Goal: Contribute content: Add original content to the website for others to see

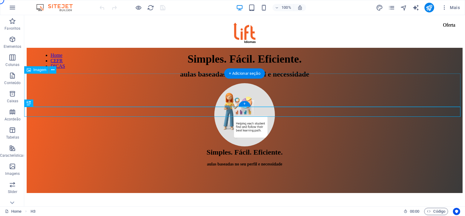
scroll to position [128, 0]
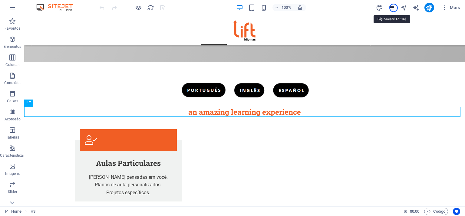
click at [394, 8] on icon "pages" at bounding box center [392, 7] width 7 height 7
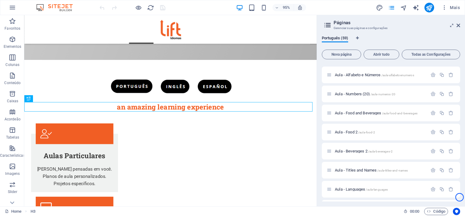
scroll to position [662, 0]
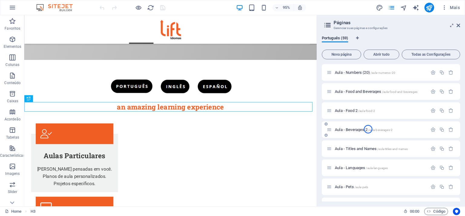
click at [369, 129] on span "/aula-beverages-2" at bounding box center [381, 129] width 25 height 3
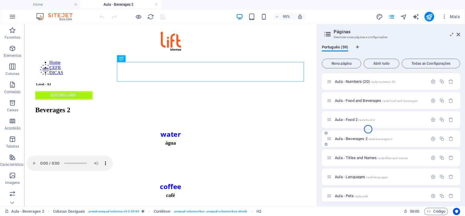
scroll to position [0, 0]
click at [459, 35] on icon at bounding box center [459, 34] width 4 height 5
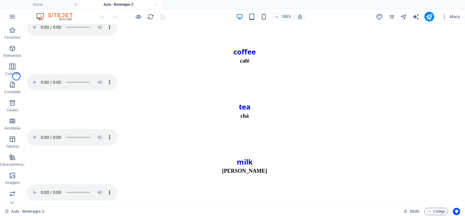
scroll to position [130, 0]
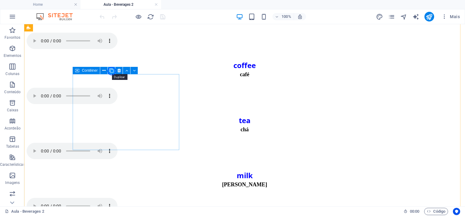
click at [112, 71] on icon at bounding box center [111, 71] width 4 height 6
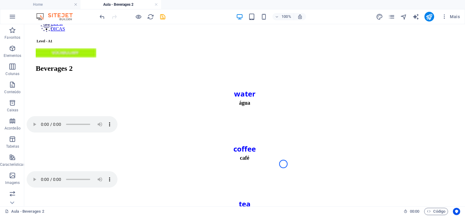
scroll to position [97, 0]
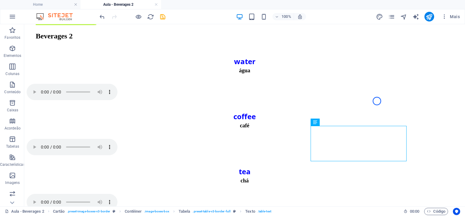
scroll to position [66, 0]
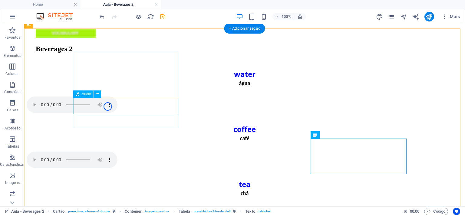
click at [125, 110] on figure at bounding box center [245, 106] width 436 height 18
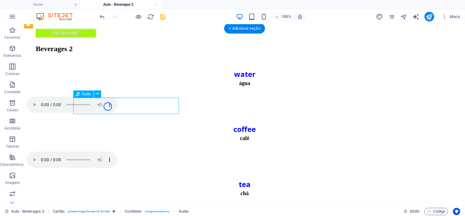
click at [125, 110] on figure at bounding box center [245, 106] width 436 height 18
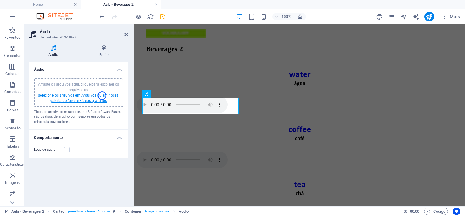
click at [102, 96] on link "selecione os arquivos em Arquivos ou em nossa galeria de fotos e vídeos gratuit…" at bounding box center [78, 98] width 81 height 10
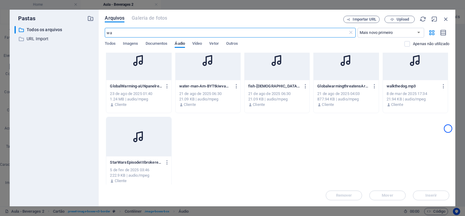
scroll to position [16, 0]
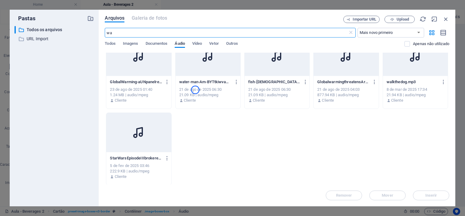
type input "wa"
click at [195, 90] on div "21 de ago de 2025 06:30" at bounding box center [208, 89] width 58 height 5
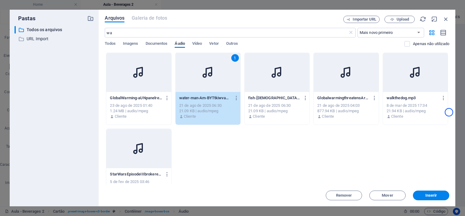
scroll to position [0, 0]
click at [433, 195] on span "Inserir" at bounding box center [432, 196] width 12 height 4
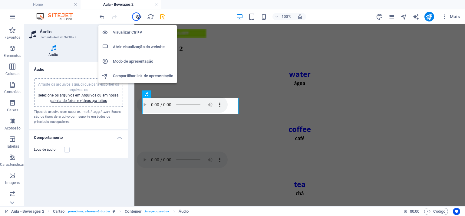
click at [136, 17] on icon "button" at bounding box center [138, 16] width 7 height 7
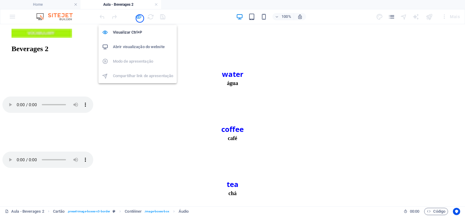
click at [140, 18] on icon "button" at bounding box center [138, 16] width 7 height 7
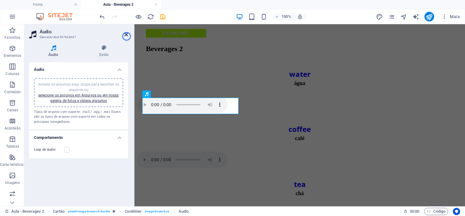
click at [127, 36] on icon at bounding box center [127, 34] width 4 height 5
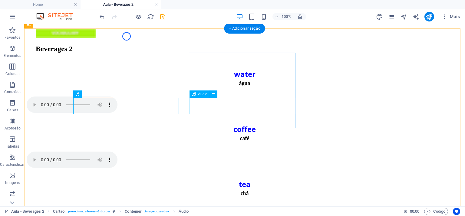
click at [238, 152] on figure at bounding box center [245, 161] width 436 height 18
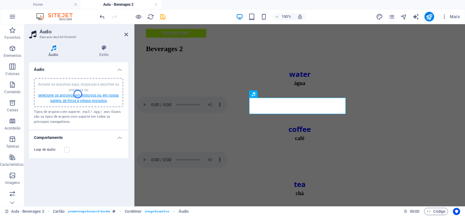
click at [78, 94] on link "selecione os arquivos em Arquivos ou em nossa galeria de fotos e vídeos gratuit…" at bounding box center [78, 98] width 81 height 10
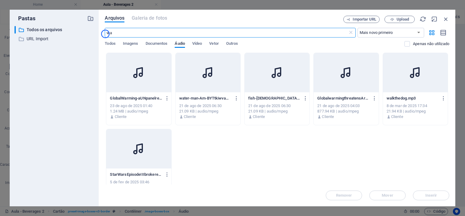
drag, startPoint x: 128, startPoint y: 33, endPoint x: 105, endPoint y: 34, distance: 22.7
click at [105, 34] on input "wa" at bounding box center [226, 33] width 243 height 10
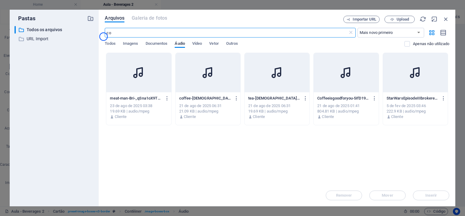
type input "c"
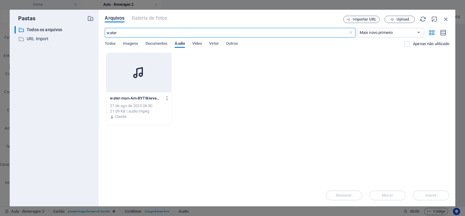
type input "water"
drag, startPoint x: 118, startPoint y: 33, endPoint x: 83, endPoint y: 33, distance: 35.2
click at [83, 33] on div "Pastas ​ Todos os arquivos Todos os arquivos ​ URL Import URL Import Arquivos G…" at bounding box center [233, 108] width 446 height 197
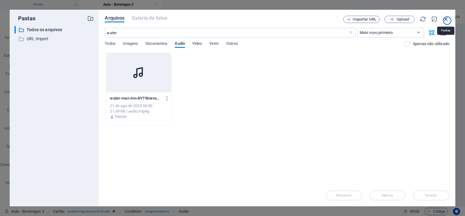
click at [448, 21] on icon "button" at bounding box center [446, 19] width 7 height 7
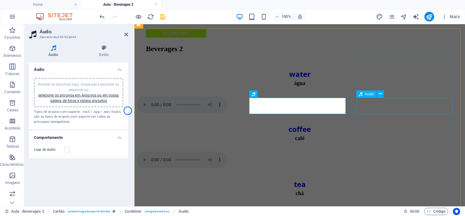
click at [379, 207] on figure at bounding box center [300, 216] width 326 height 18
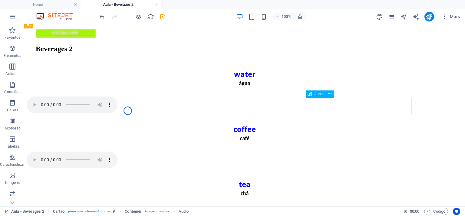
click at [329, 207] on figure at bounding box center [245, 216] width 436 height 18
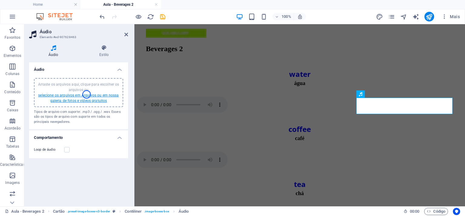
click at [87, 95] on link "selecione os arquivos em Arquivos ou em nossa galeria de fotos e vídeos gratuit…" at bounding box center [78, 98] width 81 height 10
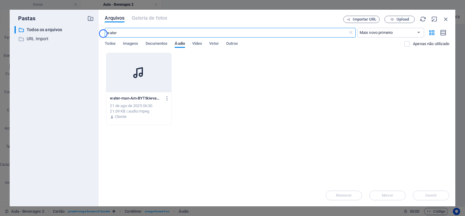
drag, startPoint x: 133, startPoint y: 34, endPoint x: 103, endPoint y: 34, distance: 29.4
click at [103, 34] on div "Arquivos Galeria de fotos Importar URL Upload water ​ Mais novo primeiro Mais a…" at bounding box center [277, 108] width 357 height 197
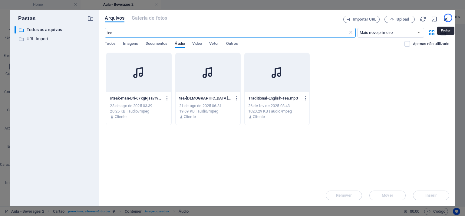
type input "tea"
click at [449, 18] on icon "button" at bounding box center [446, 19] width 7 height 7
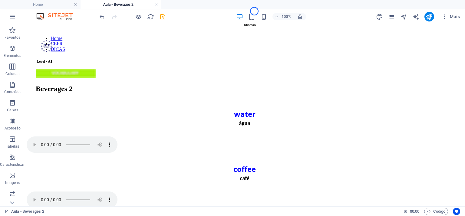
scroll to position [3, 0]
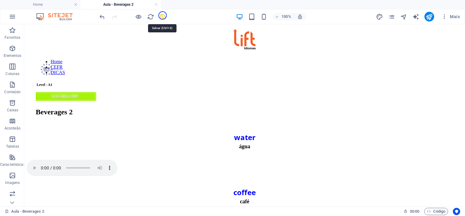
click at [163, 15] on icon "save" at bounding box center [162, 16] width 7 height 7
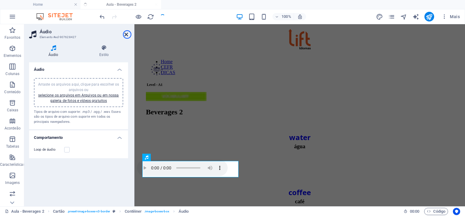
click at [127, 35] on icon at bounding box center [127, 34] width 4 height 5
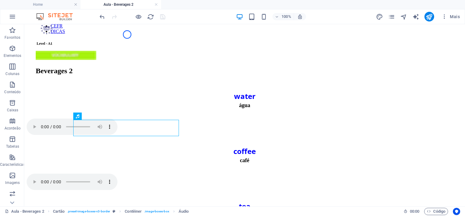
scroll to position [3, 0]
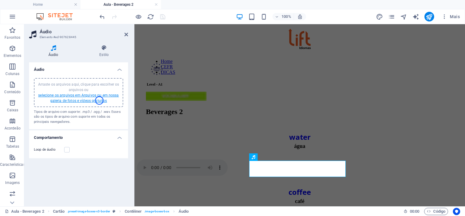
click at [99, 101] on link "selecione os arquivos em Arquivos ou em nossa galeria de fotos e vídeos gratuit…" at bounding box center [78, 98] width 81 height 10
click at [127, 35] on icon at bounding box center [127, 34] width 4 height 5
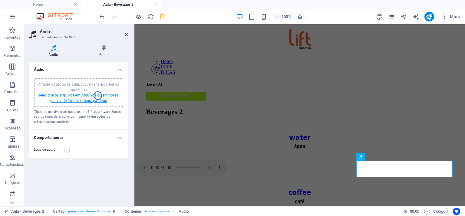
click at [98, 96] on link "selecione os arquivos em Arquivos ou em nossa galeria de fotos e vídeos gratuit…" at bounding box center [78, 98] width 81 height 10
click at [127, 33] on icon at bounding box center [127, 34] width 4 height 5
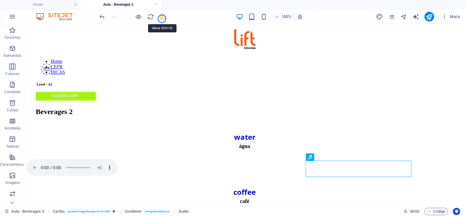
click at [162, 18] on icon "save" at bounding box center [162, 16] width 7 height 7
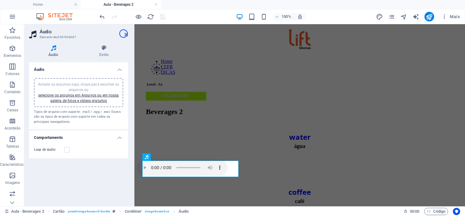
click at [124, 34] on h2 "Áudio" at bounding box center [84, 31] width 88 height 5
click at [126, 35] on icon at bounding box center [127, 34] width 4 height 5
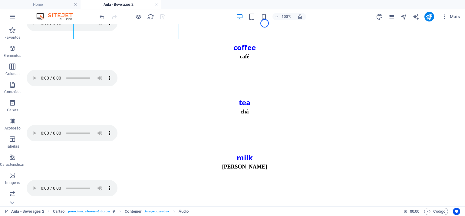
scroll to position [141, 0]
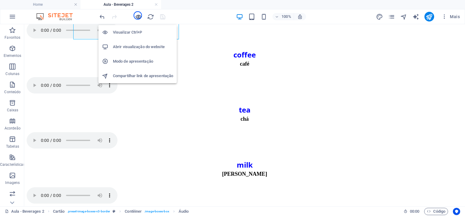
click at [138, 15] on icon "button" at bounding box center [138, 16] width 7 height 7
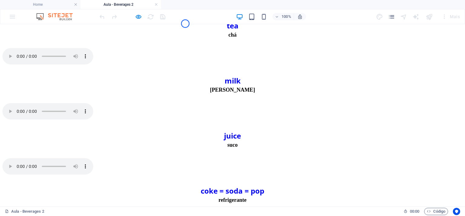
scroll to position [222, 0]
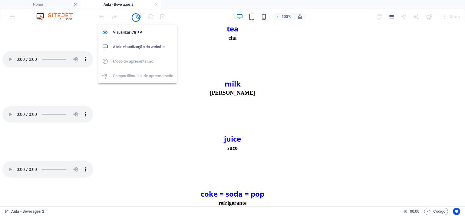
click at [136, 18] on icon "button" at bounding box center [138, 16] width 7 height 7
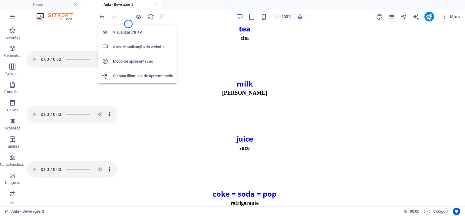
scroll to position [222, 0]
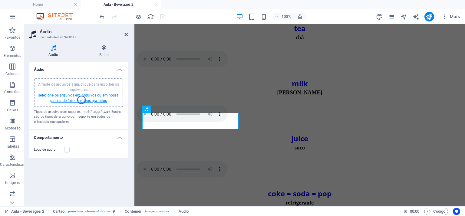
click at [82, 100] on link "selecione os arquivos em Arquivos ou em nossa galeria de fotos e vídeos gratuit…" at bounding box center [78, 98] width 81 height 10
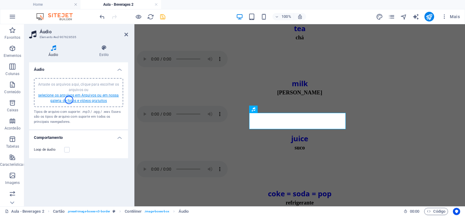
click at [69, 100] on link "selecione os arquivos em Arquivos ou em nossa galeria de fotos e vídeos gratuit…" at bounding box center [78, 98] width 81 height 10
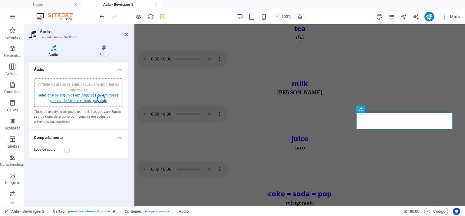
click at [101, 99] on link "selecione os arquivos em Arquivos ou em nossa galeria de fotos e vídeos gratuit…" at bounding box center [78, 98] width 81 height 10
click at [127, 36] on icon at bounding box center [127, 34] width 4 height 5
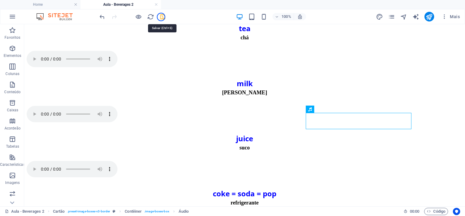
click at [161, 17] on icon "save" at bounding box center [162, 16] width 7 height 7
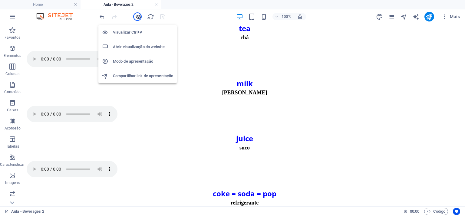
click at [138, 17] on icon "button" at bounding box center [138, 16] width 7 height 7
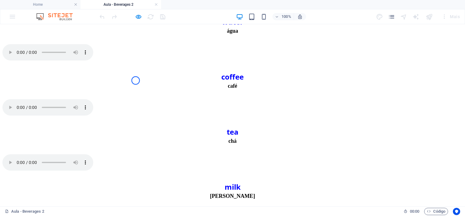
scroll to position [130, 0]
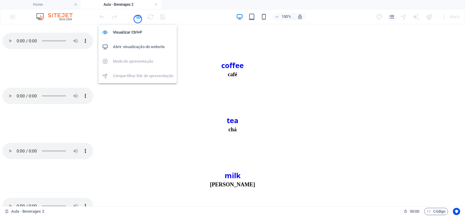
click at [138, 19] on icon "button" at bounding box center [138, 16] width 7 height 7
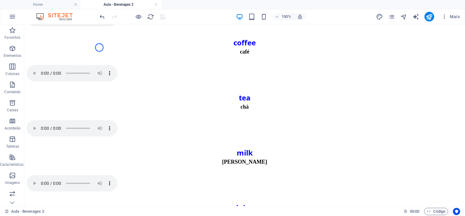
scroll to position [217, 0]
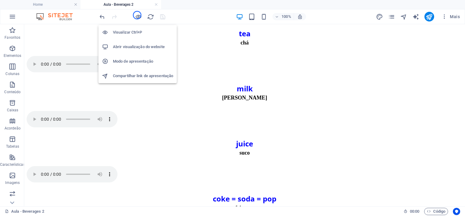
drag, startPoint x: 137, startPoint y: 15, endPoint x: 158, endPoint y: 34, distance: 27.9
click at [137, 15] on icon "button" at bounding box center [138, 16] width 7 height 7
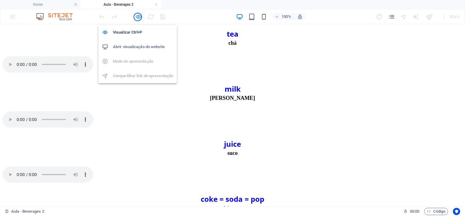
click at [138, 17] on icon "button" at bounding box center [138, 16] width 7 height 7
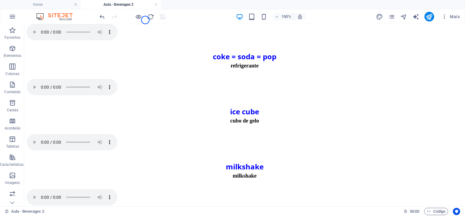
scroll to position [364, 0]
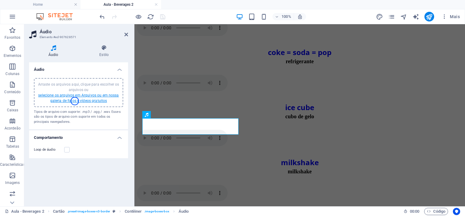
click at [75, 101] on link "selecione os arquivos em Arquivos ou em nossa galeria de fotos e vídeos gratuit…" at bounding box center [78, 98] width 81 height 10
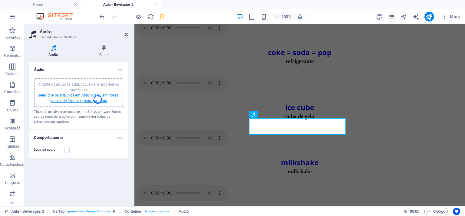
click at [98, 100] on link "selecione os arquivos em Arquivos ou em nossa galeria de fotos e vídeos gratuit…" at bounding box center [78, 98] width 81 height 10
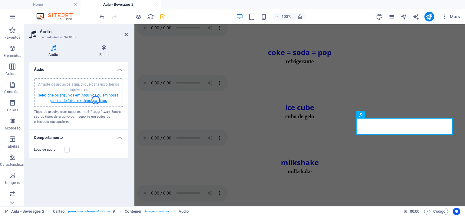
click at [96, 100] on link "selecione os arquivos em Arquivos ou em nossa galeria de fotos e vídeos gratuit…" at bounding box center [78, 98] width 81 height 10
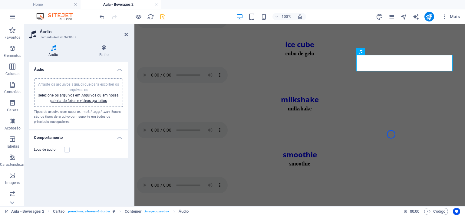
scroll to position [428, 0]
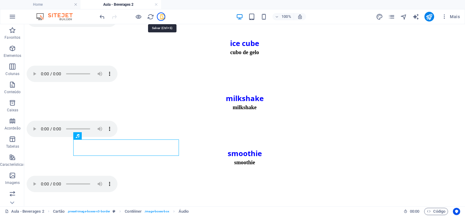
click at [161, 17] on icon "save" at bounding box center [162, 16] width 7 height 7
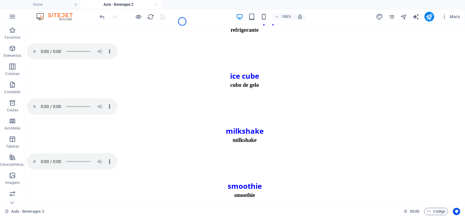
scroll to position [398, 0]
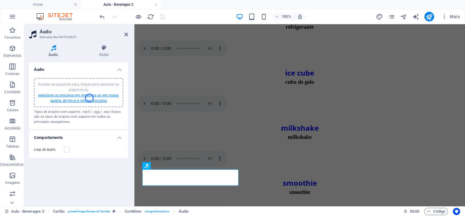
click at [89, 98] on link "selecione os arquivos em Arquivos ou em nossa galeria de fotos e vídeos gratuit…" at bounding box center [78, 98] width 81 height 10
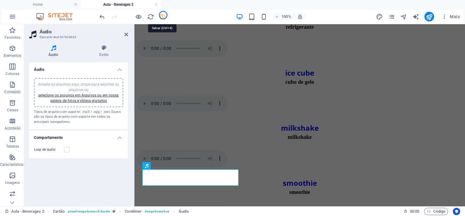
click at [163, 15] on icon "save" at bounding box center [162, 16] width 7 height 7
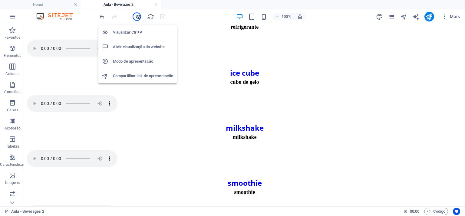
click at [137, 17] on icon "button" at bounding box center [138, 16] width 7 height 7
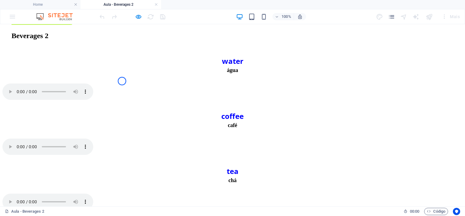
scroll to position [85, 0]
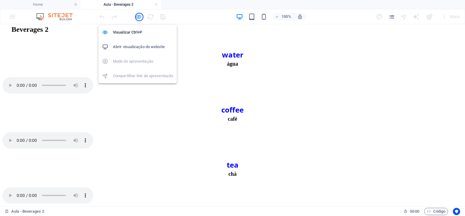
click at [139, 17] on icon "button" at bounding box center [138, 16] width 7 height 7
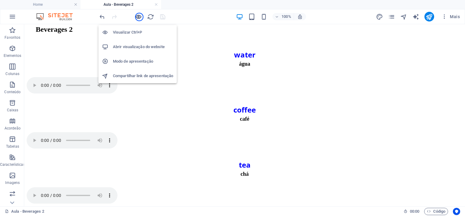
scroll to position [86, 0]
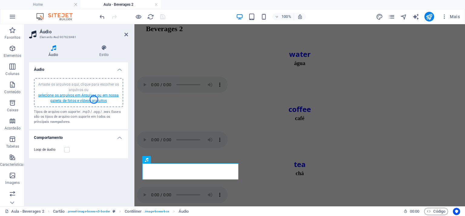
click at [94, 100] on link "selecione os arquivos em Arquivos ou em nossa galeria de fotos e vídeos gratuit…" at bounding box center [78, 98] width 81 height 10
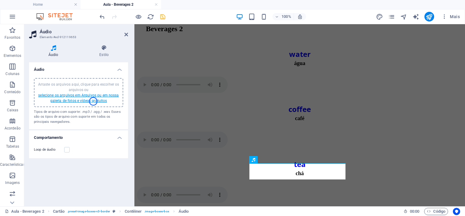
click at [93, 102] on link "selecione os arquivos em Arquivos ou em nossa galeria de fotos e vídeos gratuit…" at bounding box center [78, 98] width 81 height 10
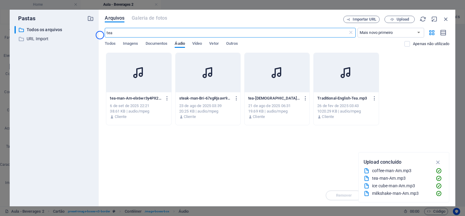
drag, startPoint x: 153, startPoint y: 35, endPoint x: 100, endPoint y: 35, distance: 52.7
click at [100, 35] on div "Arquivos Galeria de fotos Importar URL Upload tea ​ Mais novo primeiro Mais ant…" at bounding box center [277, 108] width 357 height 197
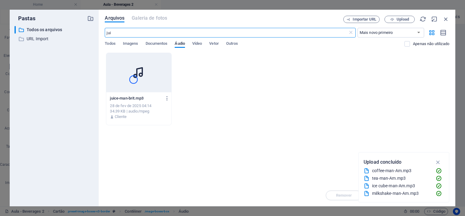
type input "jui"
click at [134, 80] on div at bounding box center [138, 72] width 65 height 39
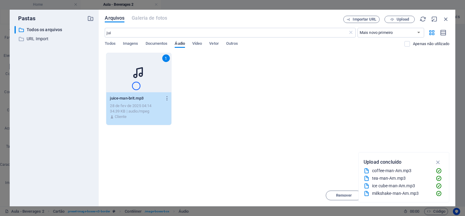
click at [138, 84] on div "1" at bounding box center [138, 72] width 65 height 39
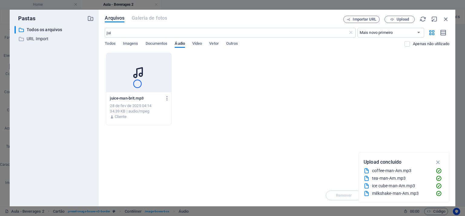
click at [138, 84] on div at bounding box center [138, 72] width 65 height 39
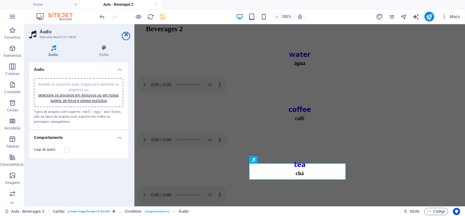
click at [126, 36] on icon at bounding box center [127, 34] width 4 height 5
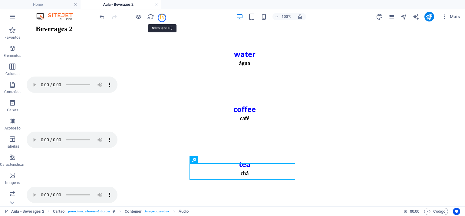
click at [162, 18] on icon "save" at bounding box center [162, 16] width 7 height 7
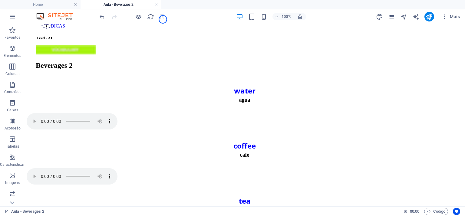
scroll to position [48, 0]
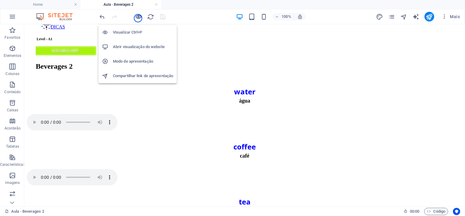
click at [138, 18] on icon "button" at bounding box center [138, 16] width 7 height 7
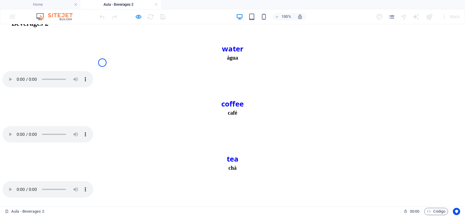
scroll to position [94, 0]
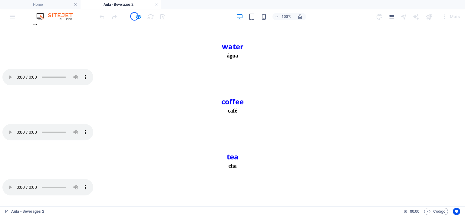
click at [135, 16] on div at bounding box center [132, 17] width 68 height 10
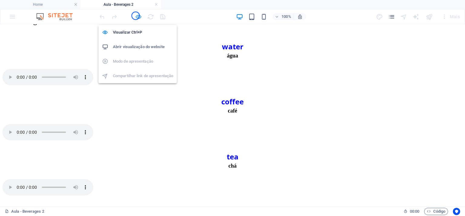
click at [136, 16] on icon "button" at bounding box center [138, 16] width 7 height 7
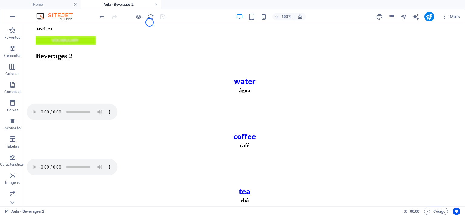
scroll to position [63, 0]
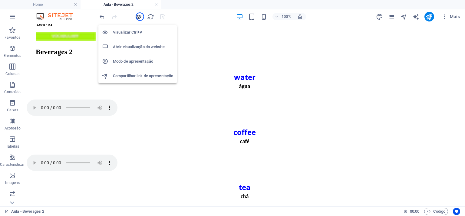
click at [140, 17] on icon "button" at bounding box center [138, 16] width 7 height 7
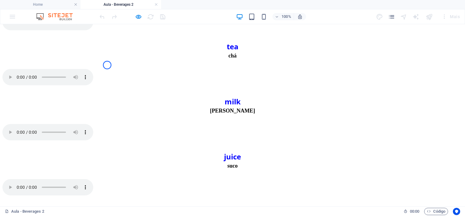
scroll to position [202, 0]
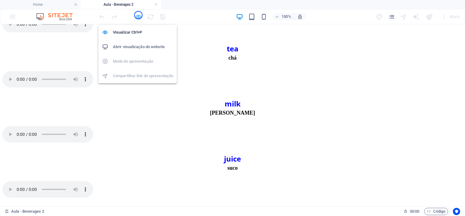
click at [138, 15] on icon "button" at bounding box center [138, 16] width 7 height 7
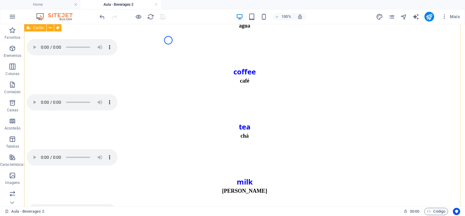
scroll to position [123, 0]
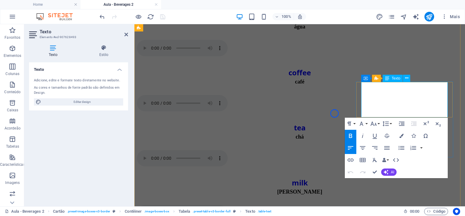
drag, startPoint x: 434, startPoint y: 93, endPoint x: 440, endPoint y: 95, distance: 6.5
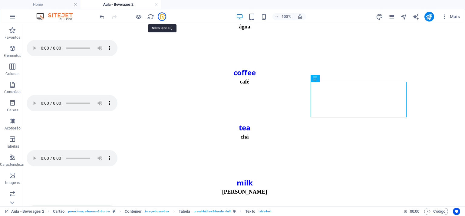
click at [163, 17] on icon "save" at bounding box center [162, 16] width 7 height 7
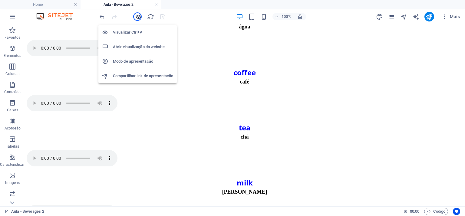
click at [138, 17] on icon "button" at bounding box center [138, 16] width 7 height 7
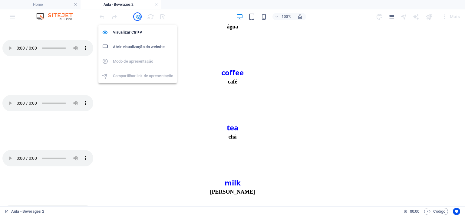
scroll to position [122, 0]
click at [140, 17] on icon "button" at bounding box center [138, 16] width 7 height 7
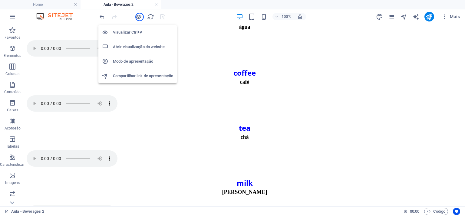
scroll to position [123, 0]
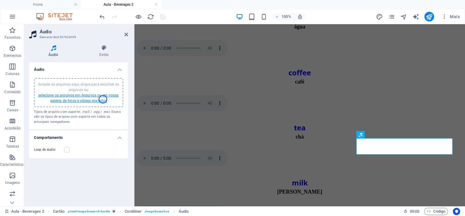
click at [103, 99] on link "selecione os arquivos em Arquivos ou em nossa galeria de fotos e vídeos gratuit…" at bounding box center [78, 98] width 81 height 10
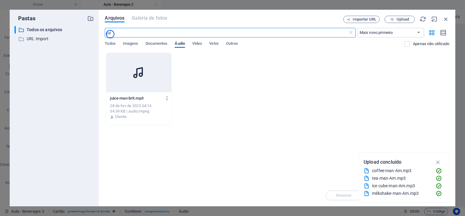
drag, startPoint x: 125, startPoint y: 34, endPoint x: 84, endPoint y: 34, distance: 40.3
click at [84, 34] on div "Pastas ​ Todos os arquivos Todos os arquivos ​ URL Import URL Import Arquivos G…" at bounding box center [233, 108] width 446 height 197
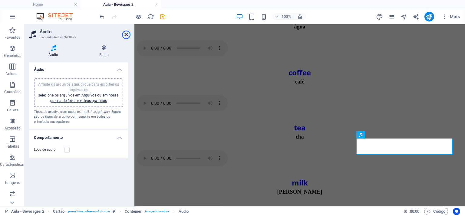
click at [126, 35] on icon at bounding box center [127, 34] width 4 height 5
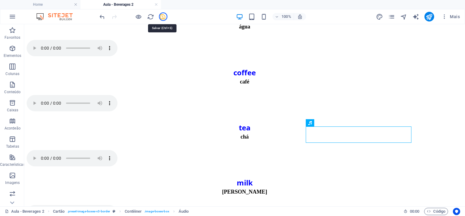
click at [163, 17] on icon "save" at bounding box center [162, 16] width 7 height 7
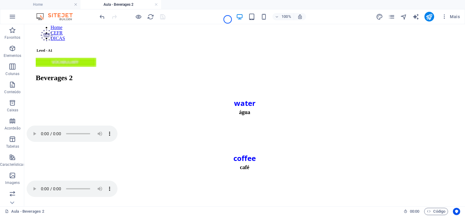
scroll to position [0, 0]
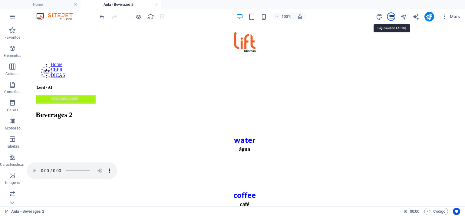
click at [392, 17] on icon "pages" at bounding box center [392, 16] width 7 height 7
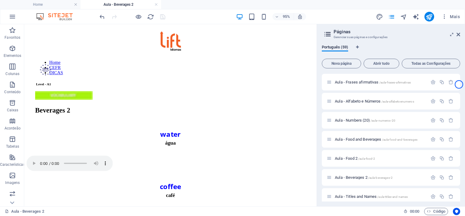
scroll to position [646, 0]
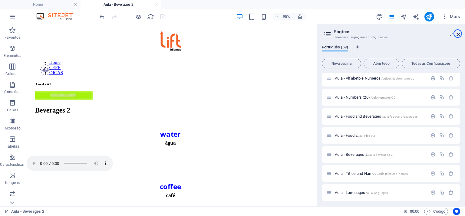
click at [458, 34] on icon at bounding box center [459, 34] width 4 height 5
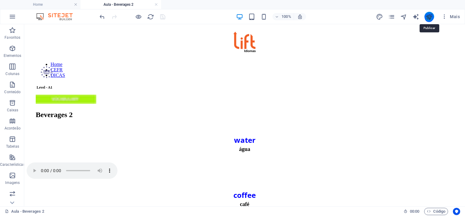
click at [429, 18] on icon "publish" at bounding box center [429, 16] width 7 height 7
